Goal: Task Accomplishment & Management: Manage account settings

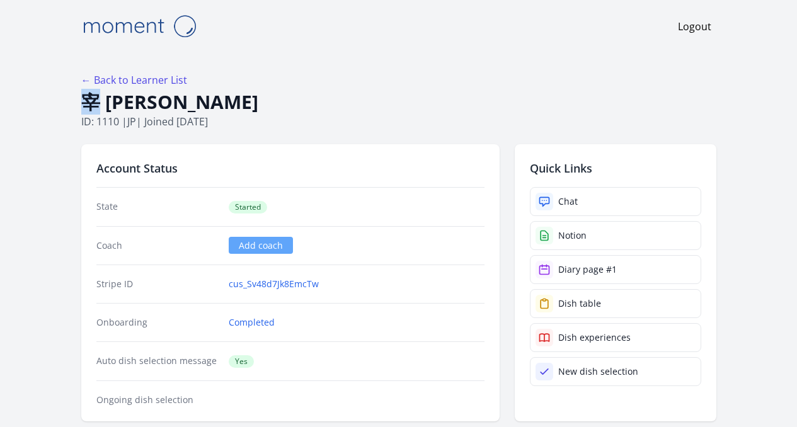
drag, startPoint x: 55, startPoint y: 101, endPoint x: 17, endPoint y: 102, distance: 38.4
copy h1 "宰"
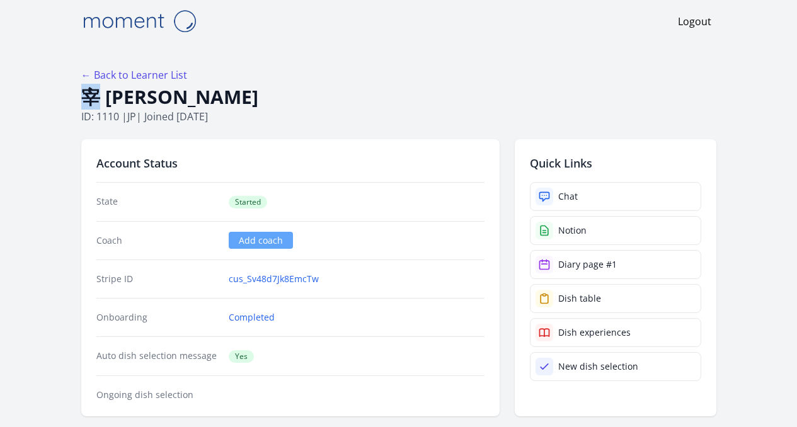
scroll to position [281, 0]
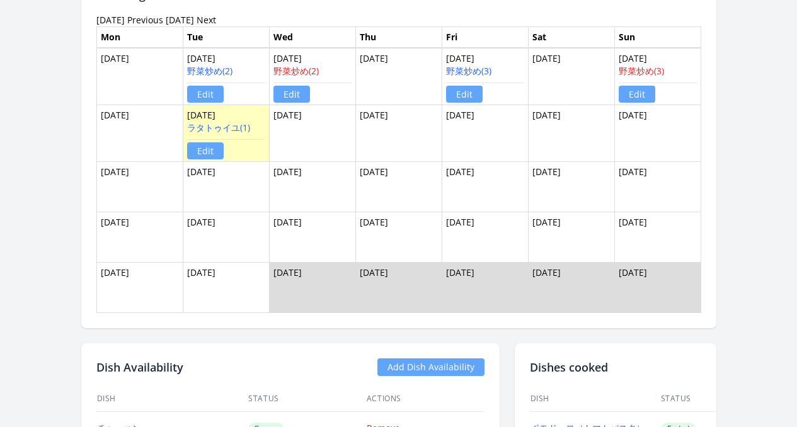
scroll to position [864, 0]
